Goal: Information Seeking & Learning: Find specific fact

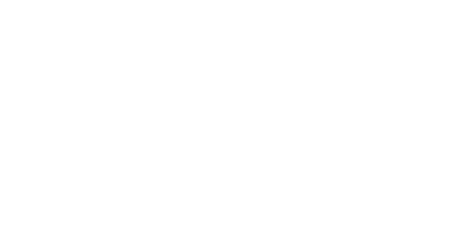
click at [154, 35] on div at bounding box center [233, 114] width 467 height 228
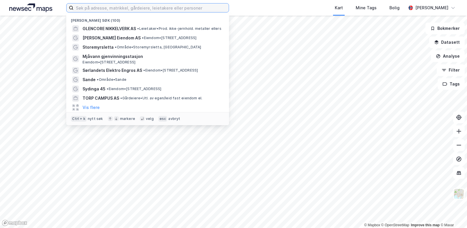
click at [156, 6] on input at bounding box center [150, 7] width 155 height 9
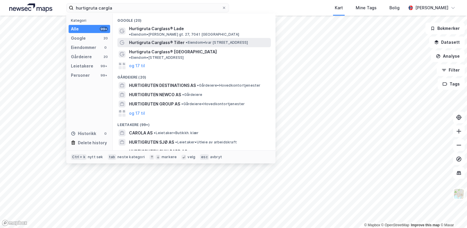
click at [167, 41] on span "Hurtigruta Carglass® Tiller" at bounding box center [156, 42] width 55 height 7
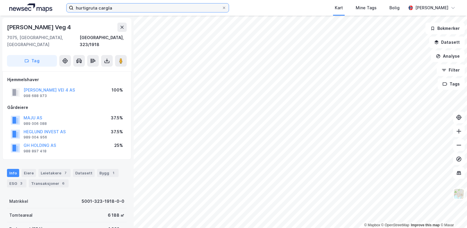
click at [126, 6] on input "hurtigruta cargla" at bounding box center [147, 7] width 148 height 9
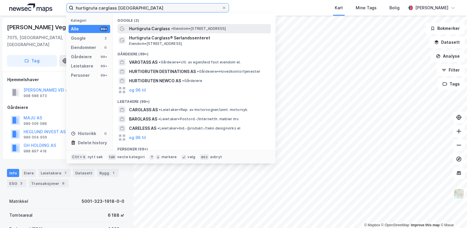
type input "hurtigruta carglass [GEOGRAPHIC_DATA]"
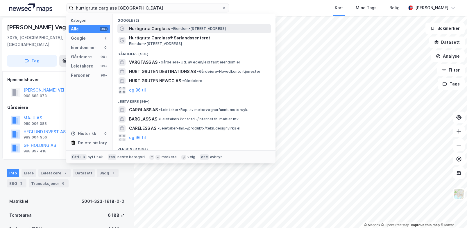
click at [150, 28] on span "Hurtigruta Carglass" at bounding box center [149, 28] width 41 height 7
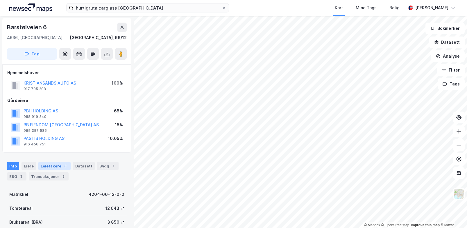
click at [63, 165] on div "3" at bounding box center [65, 166] width 6 height 6
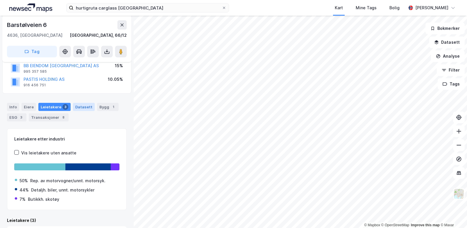
scroll to position [64, 0]
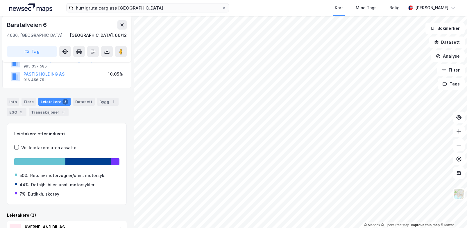
click at [101, 119] on div "Info [PERSON_NAME] 3 Datasett Bygg 1 ESG 3 Transaksjoner 8" at bounding box center [67, 105] width 134 height 28
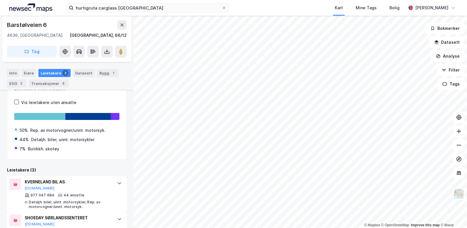
scroll to position [163, 0]
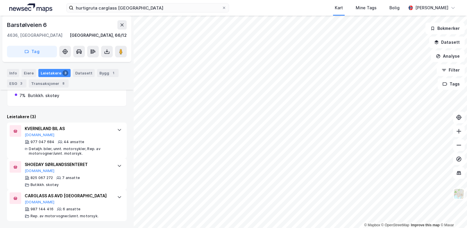
click at [91, 118] on div "Leietakere (3)" at bounding box center [67, 117] width 120 height 7
click at [125, 181] on div "[STREET_ADDRESS] S, [GEOGRAPHIC_DATA] [GEOGRAPHIC_DATA], 66/12 Tag Hjemmelshave…" at bounding box center [67, 122] width 134 height 213
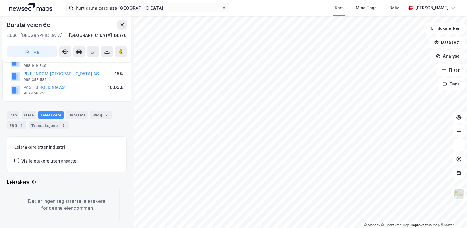
click at [102, 120] on div "Info [PERSON_NAME] Datasett Bygg 2 ESG 1 Transaksjoner 8" at bounding box center [67, 120] width 120 height 19
click at [103, 119] on div "Info [PERSON_NAME] Datasett Bygg 2 ESG 1 Transaksjoner 8" at bounding box center [67, 120] width 120 height 19
click at [49, 122] on div "Transaksjoner 8" at bounding box center [49, 126] width 40 height 8
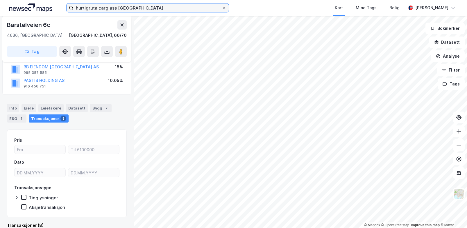
click at [143, 8] on input "hurtigruta carglass [GEOGRAPHIC_DATA]" at bounding box center [147, 7] width 148 height 9
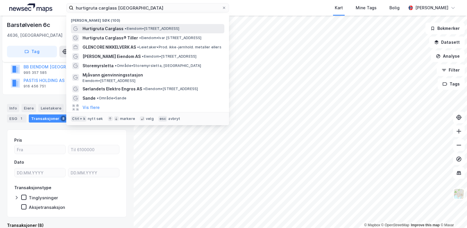
click at [154, 30] on span "• Eiendom • [STREET_ADDRESS]" at bounding box center [152, 28] width 55 height 5
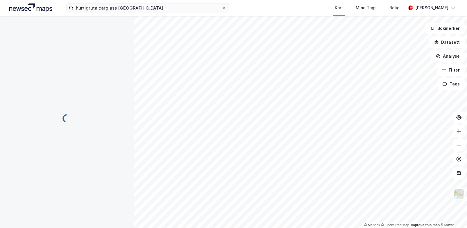
scroll to position [58, 0]
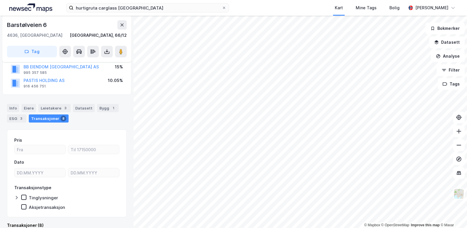
click at [99, 123] on div "Info [PERSON_NAME] 3 Datasett Bygg 1 ESG 3 Transaksjoner 8" at bounding box center [67, 111] width 134 height 28
click at [59, 110] on div "Leietakere 3" at bounding box center [54, 108] width 32 height 8
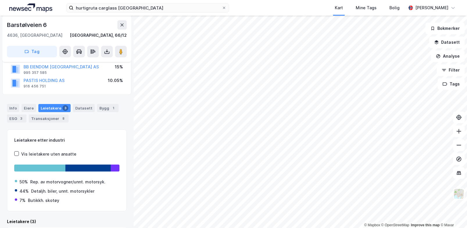
click at [95, 120] on div "Info [PERSON_NAME] 3 Datasett Bygg 1 ESG 3 Transaksjoner 8" at bounding box center [67, 113] width 120 height 19
